Goal: Task Accomplishment & Management: Manage account settings

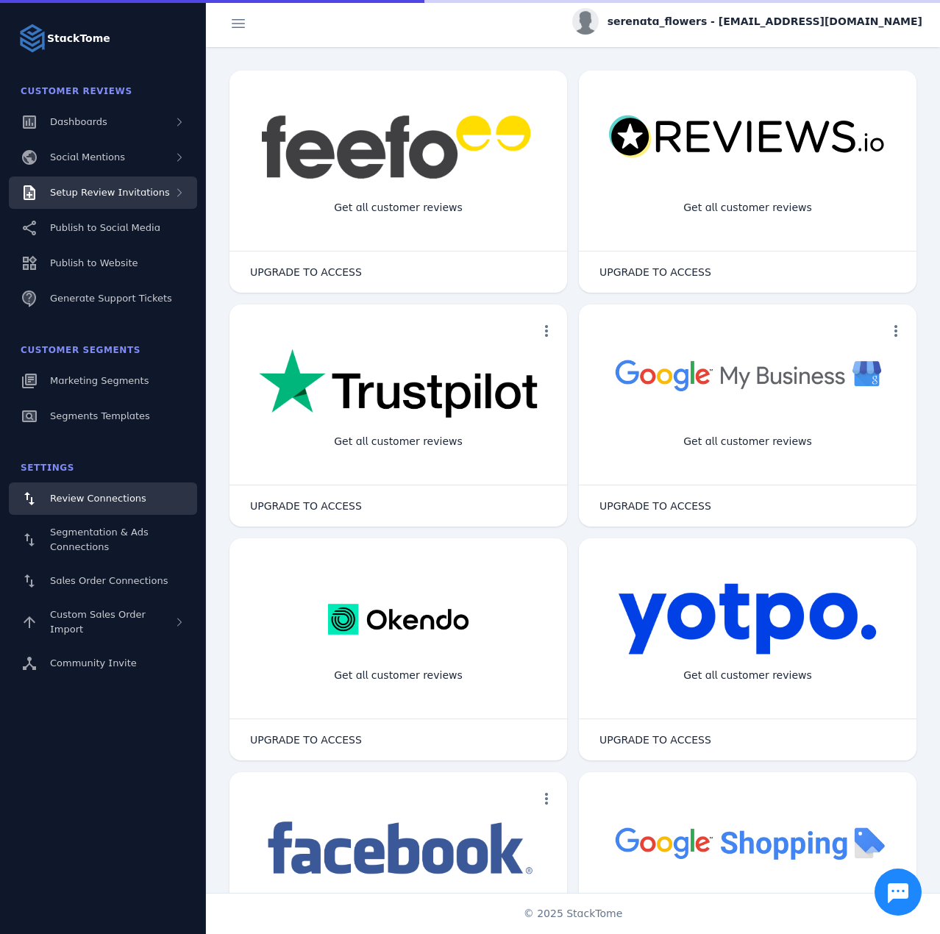
click at [127, 190] on span "Setup Review Invitations" at bounding box center [110, 192] width 120 height 11
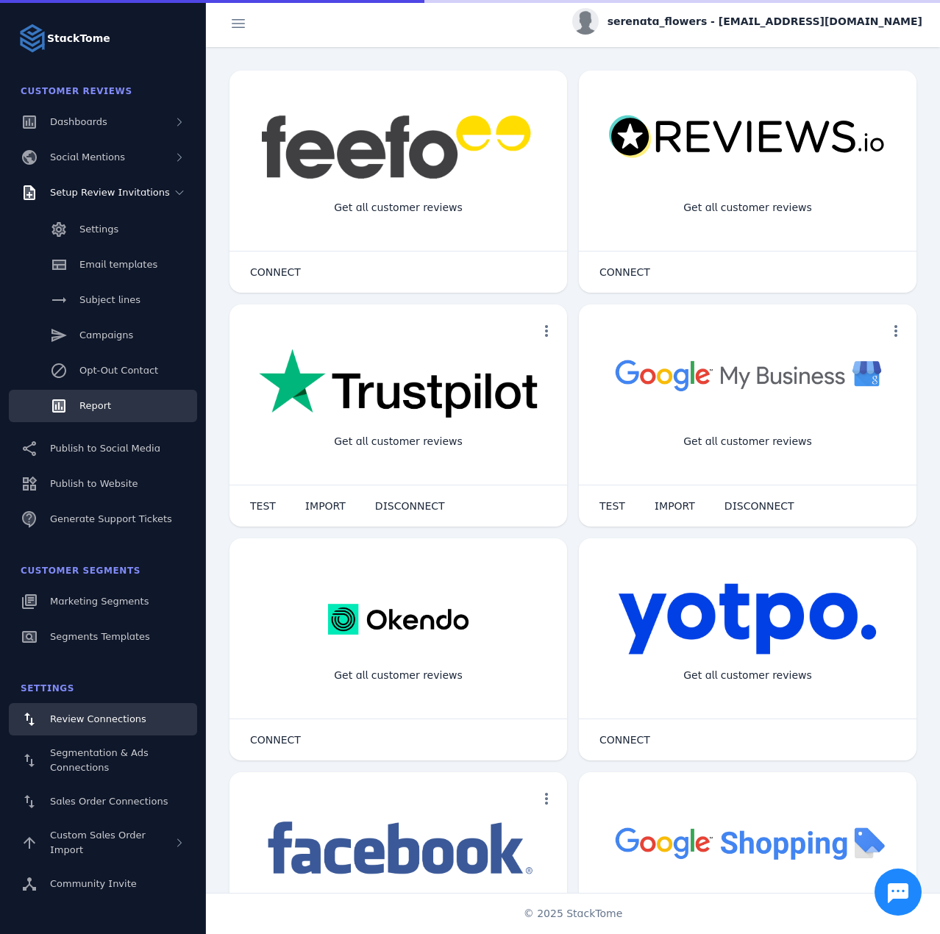
click at [115, 395] on link "Report" at bounding box center [103, 406] width 188 height 32
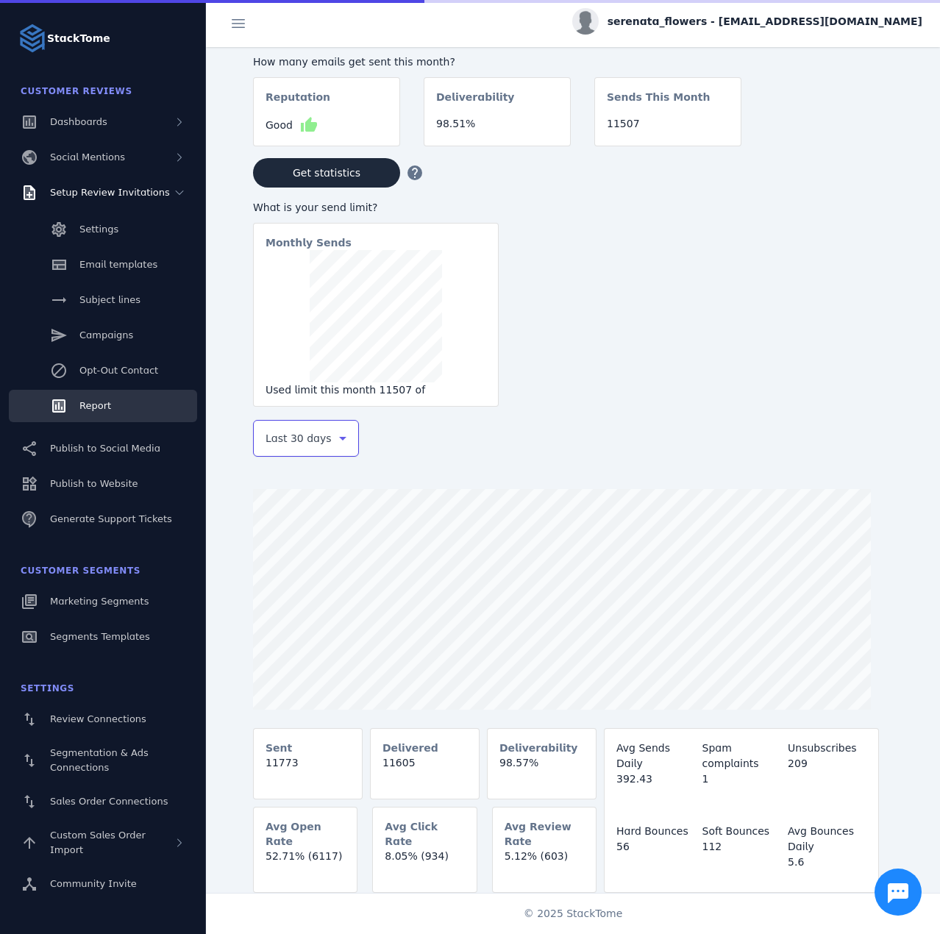
click at [273, 447] on span "Last 30 days" at bounding box center [299, 439] width 66 height 18
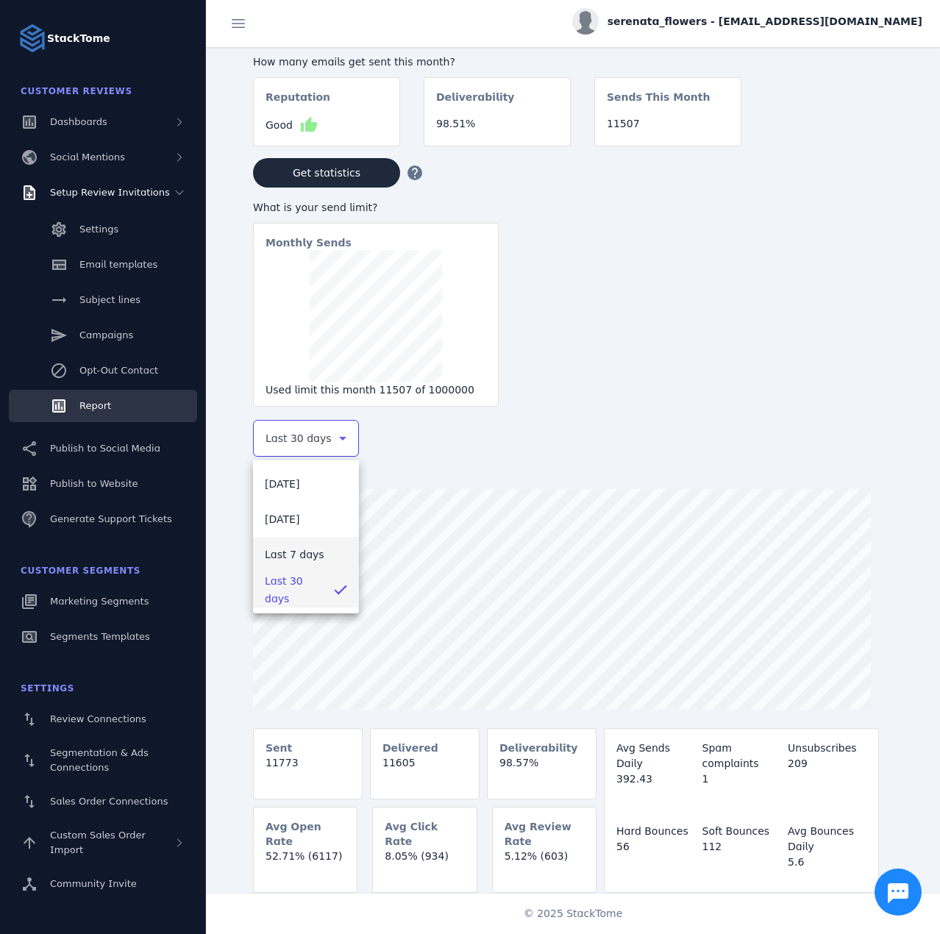
click at [290, 555] on span "Last 7 days" at bounding box center [295, 555] width 60 height 18
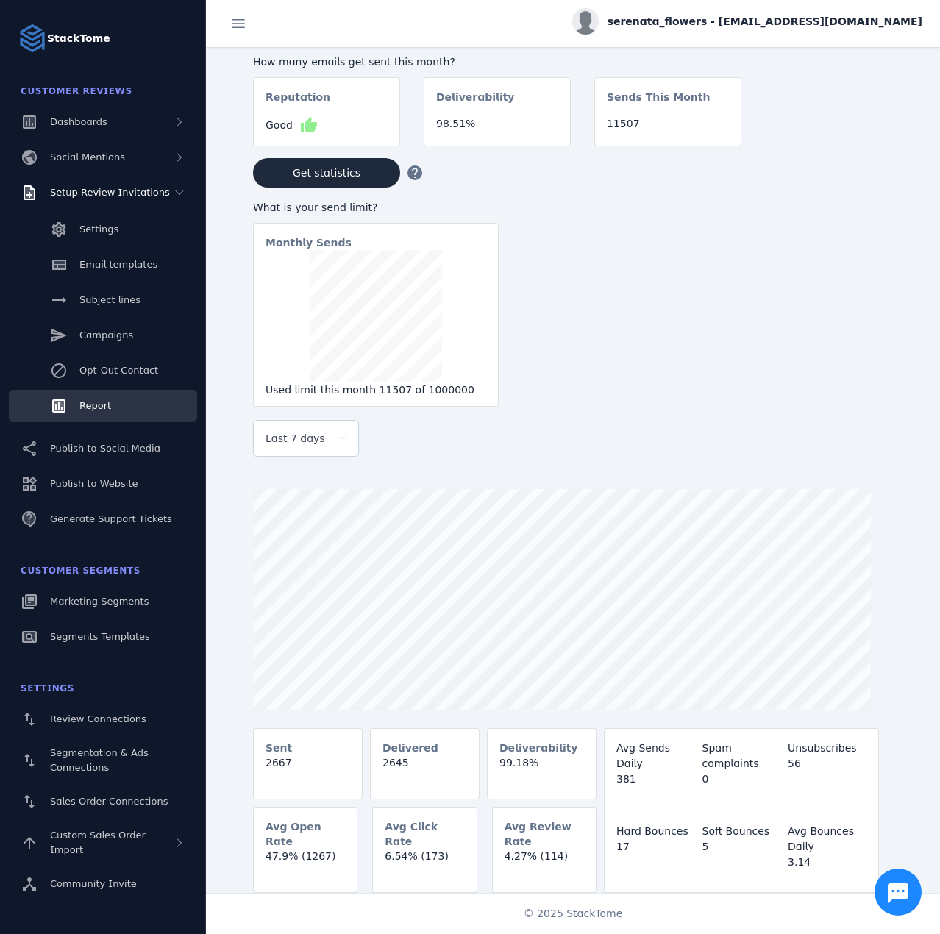
click at [822, 38] on user "serenata_flowers - [EMAIL_ADDRESS][DOMAIN_NAME]" at bounding box center [747, 23] width 350 height 31
click at [793, 20] on span "serenata_flowers - [EMAIL_ADDRESS][DOMAIN_NAME]" at bounding box center [765, 21] width 315 height 15
click at [847, 140] on button "Sign out" at bounding box center [870, 141] width 106 height 35
